Goal: Transaction & Acquisition: Subscribe to service/newsletter

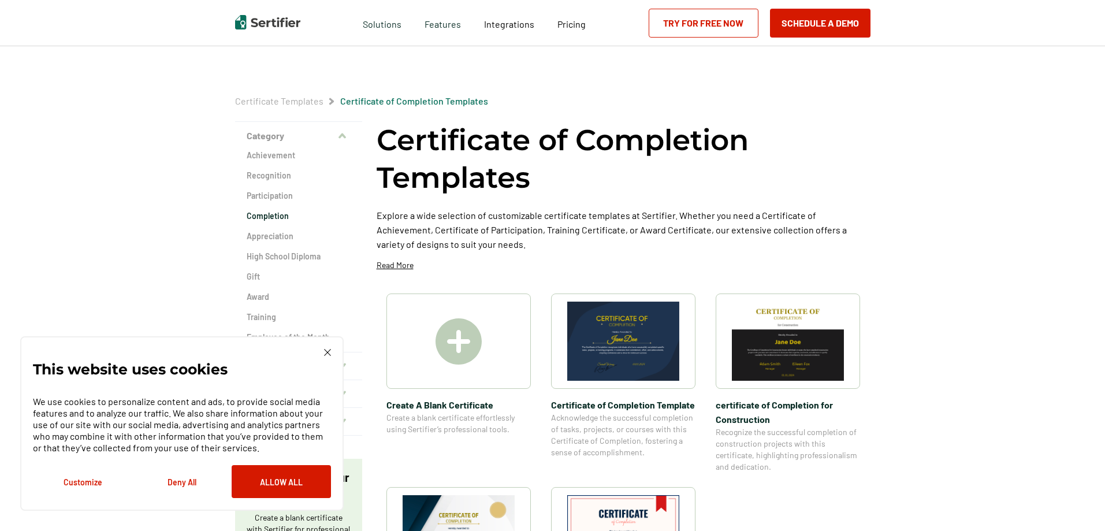
scroll to position [173, 0]
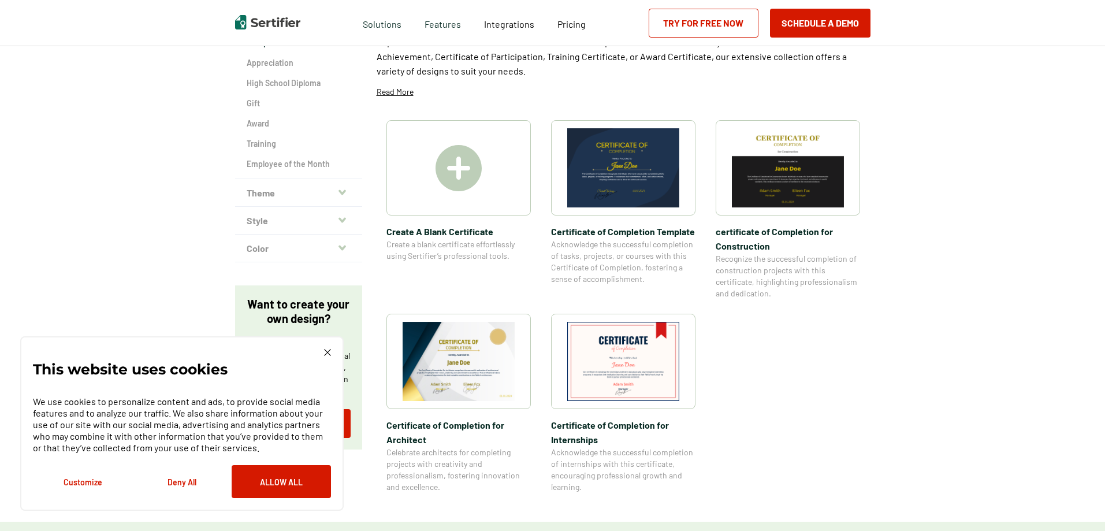
click at [499, 347] on img at bounding box center [459, 361] width 112 height 79
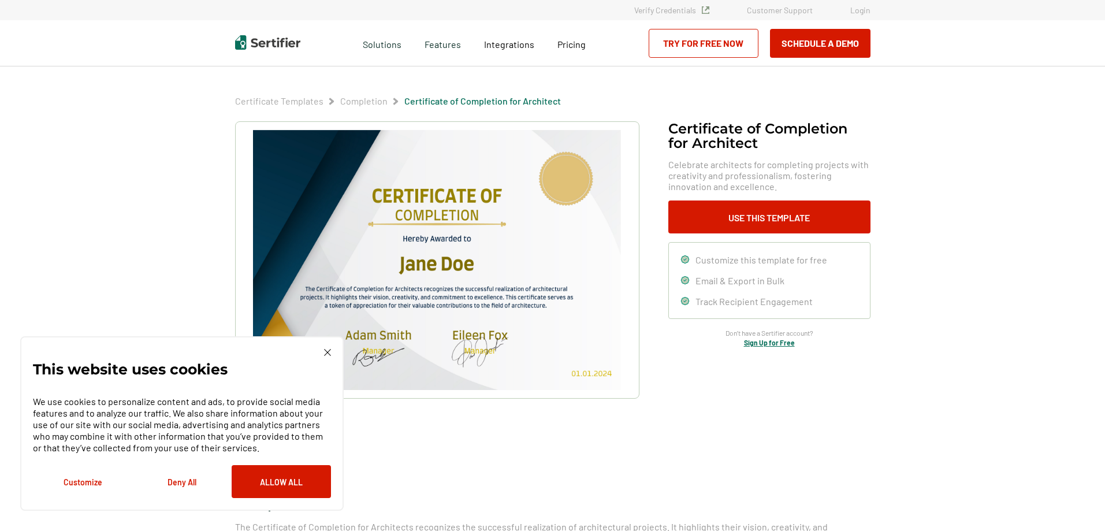
click at [456, 252] on img at bounding box center [436, 260] width 367 height 260
click at [456, 249] on img at bounding box center [436, 260] width 367 height 260
click at [699, 39] on link "Try for Free Now" at bounding box center [704, 43] width 110 height 29
